Goal: Contribute content: Contribute content

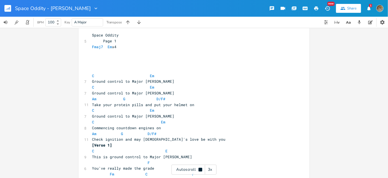
scroll to position [9, 0]
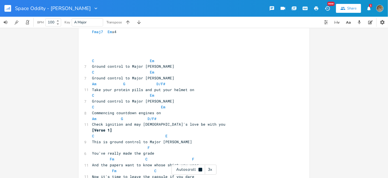
click at [104, 114] on span "Commencing countdown engines on" at bounding box center [126, 112] width 69 height 5
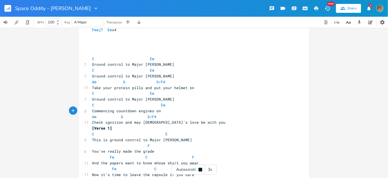
type textarea "Space Oddity Page 1 Fmaj7 Em x4 C Em Ground control to Major [PERSON_NAME] C Em…"
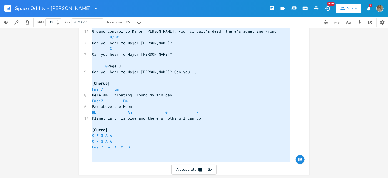
scroll to position [354, 0]
click at [7, 7] on rect "button" at bounding box center [7, 8] width 7 height 7
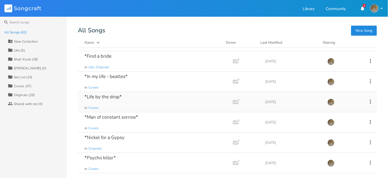
scroll to position [50, 0]
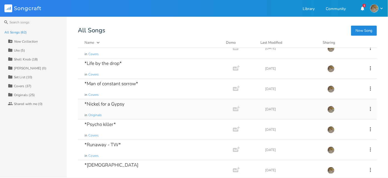
click at [134, 106] on div "*[PERSON_NAME] for a Gypsy in Originals" at bounding box center [155, 109] width 140 height 20
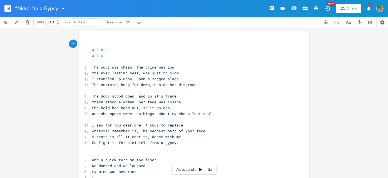
click at [106, 57] on pre "A B C" at bounding box center [191, 56] width 201 height 6
type textarea "E D"
click at [92, 45] on pre "​" at bounding box center [191, 44] width 201 height 6
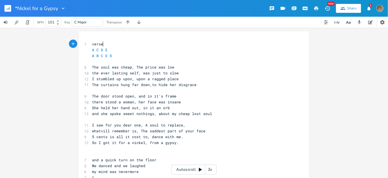
type textarea "verse"
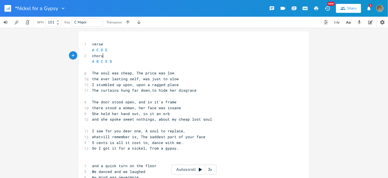
type textarea "chorus"
click at [195, 120] on span "and she spoke sweet nothings, about my cheap lost soul" at bounding box center [152, 119] width 120 height 5
click at [96, 68] on pre "​" at bounding box center [191, 67] width 201 height 6
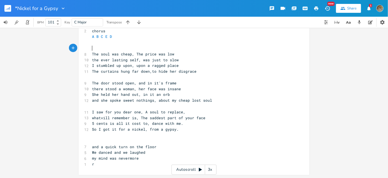
scroll to position [0, 0]
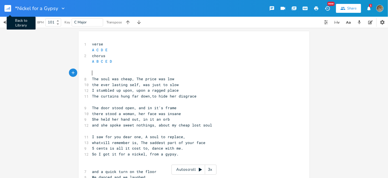
click at [9, 8] on rect "button" at bounding box center [7, 8] width 7 height 7
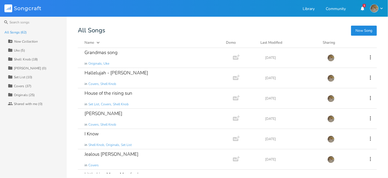
scroll to position [328, 0]
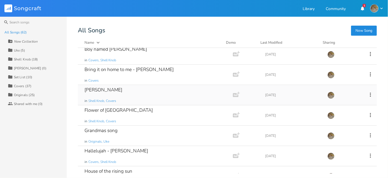
click at [124, 95] on div "[PERSON_NAME] in Shell Knob, Covers" at bounding box center [155, 95] width 140 height 20
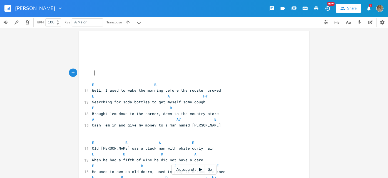
click at [98, 72] on pre at bounding box center [191, 73] width 201 height 6
type textarea "E D A E"
click at [97, 65] on pre at bounding box center [191, 67] width 201 height 6
type textarea "u"
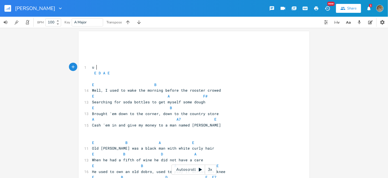
scroll to position [0, 2]
type textarea "intro"
click at [93, 67] on span "intro" at bounding box center [97, 67] width 11 height 5
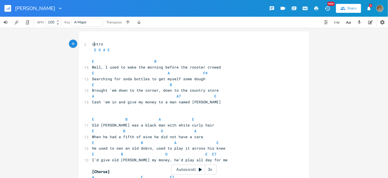
click at [126, 84] on span "E B" at bounding box center [132, 84] width 80 height 5
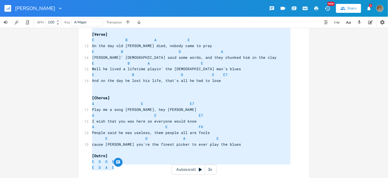
type textarea "intro E D A E E B Well, I used to wake the morning before the rooster crowed E …"
